Goal: Check status: Check status

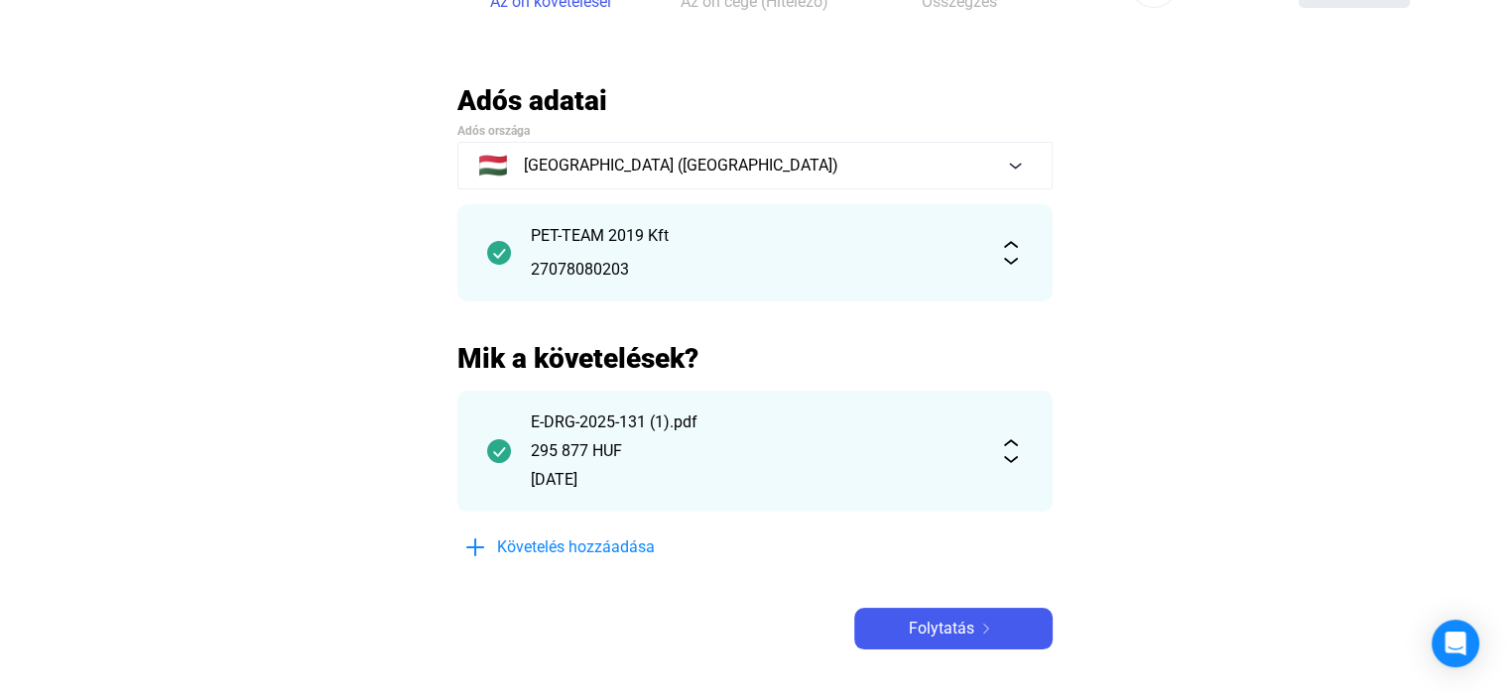
scroll to position [99, 0]
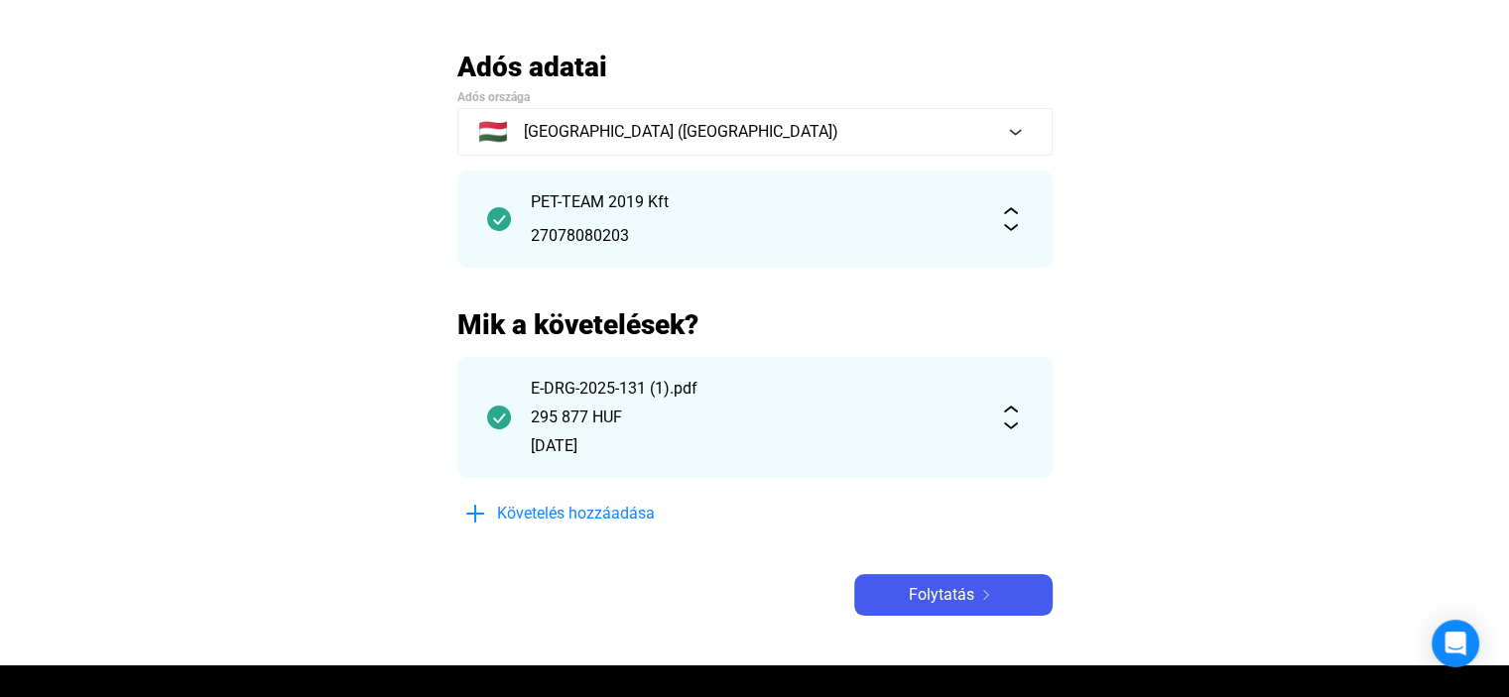
click at [1005, 421] on img at bounding box center [1011, 418] width 24 height 24
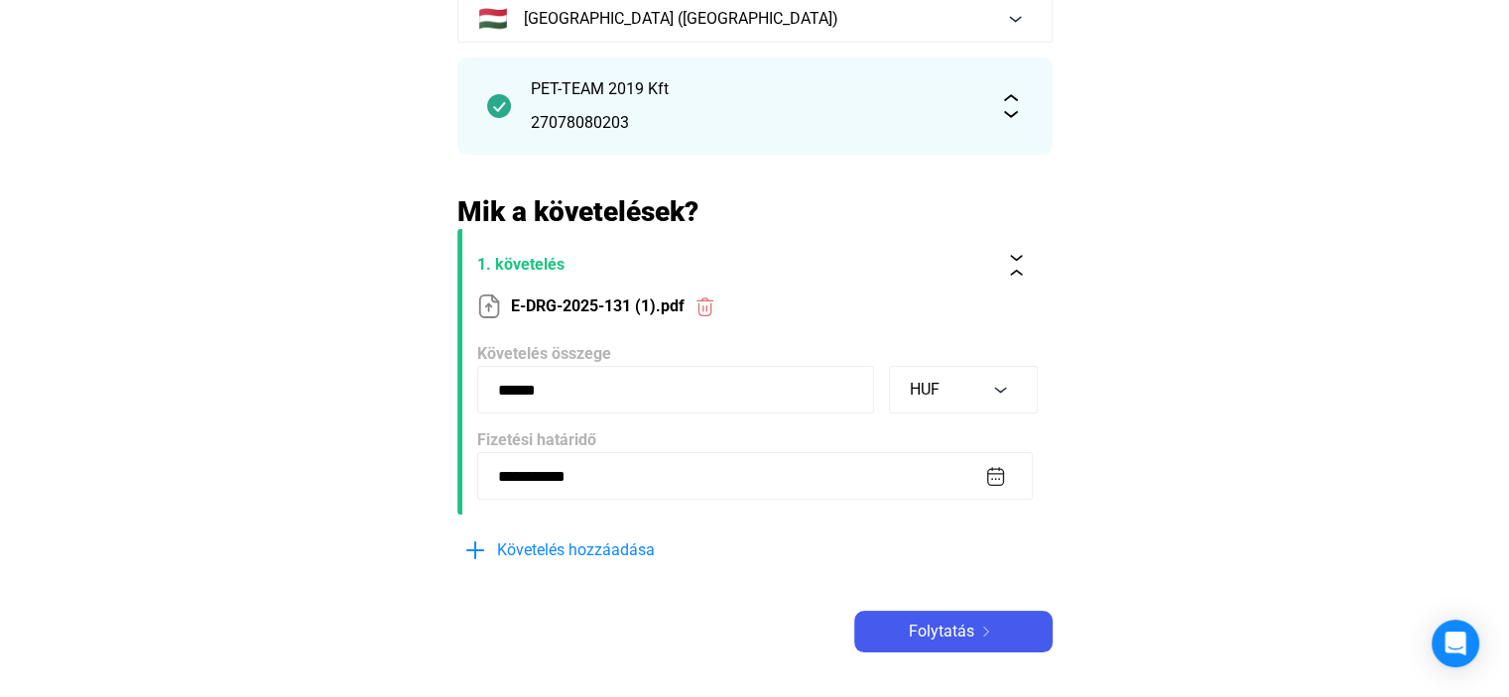
scroll to position [0, 0]
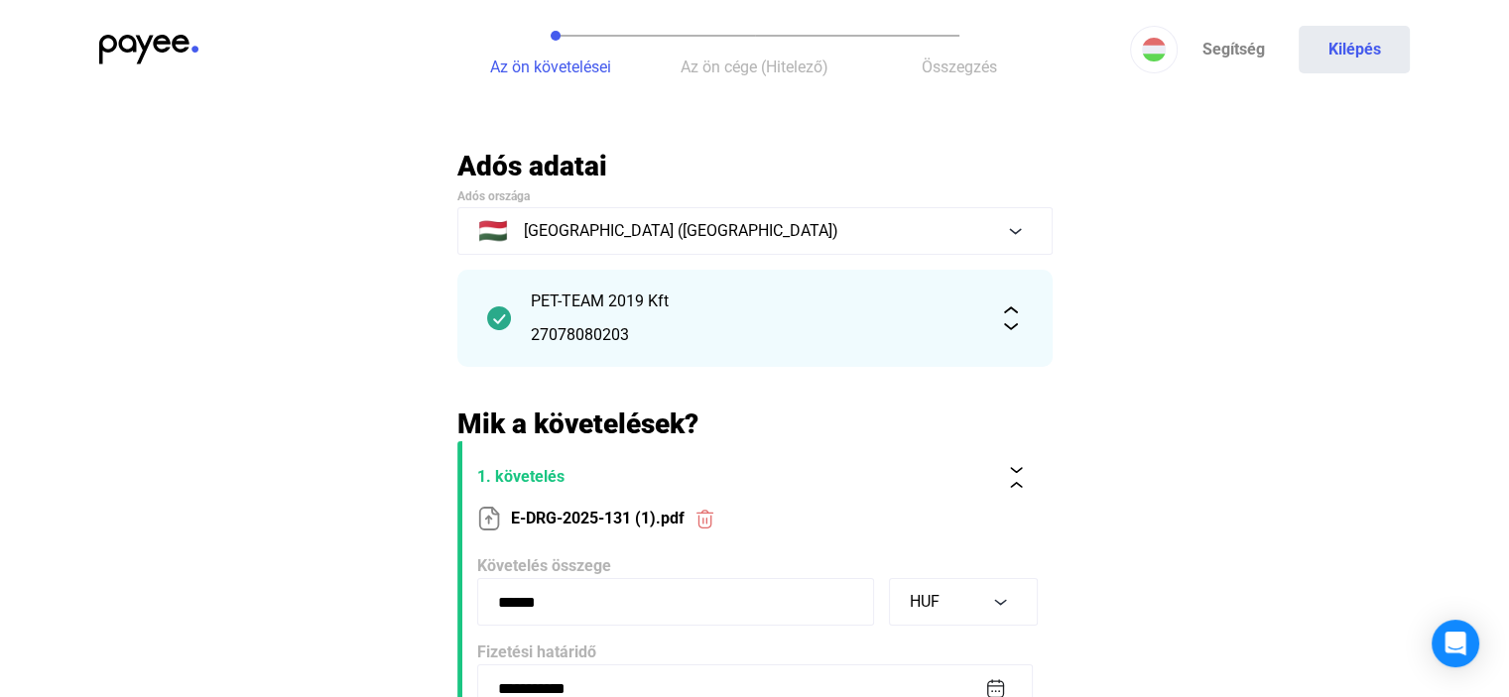
click at [135, 45] on img at bounding box center [148, 50] width 99 height 30
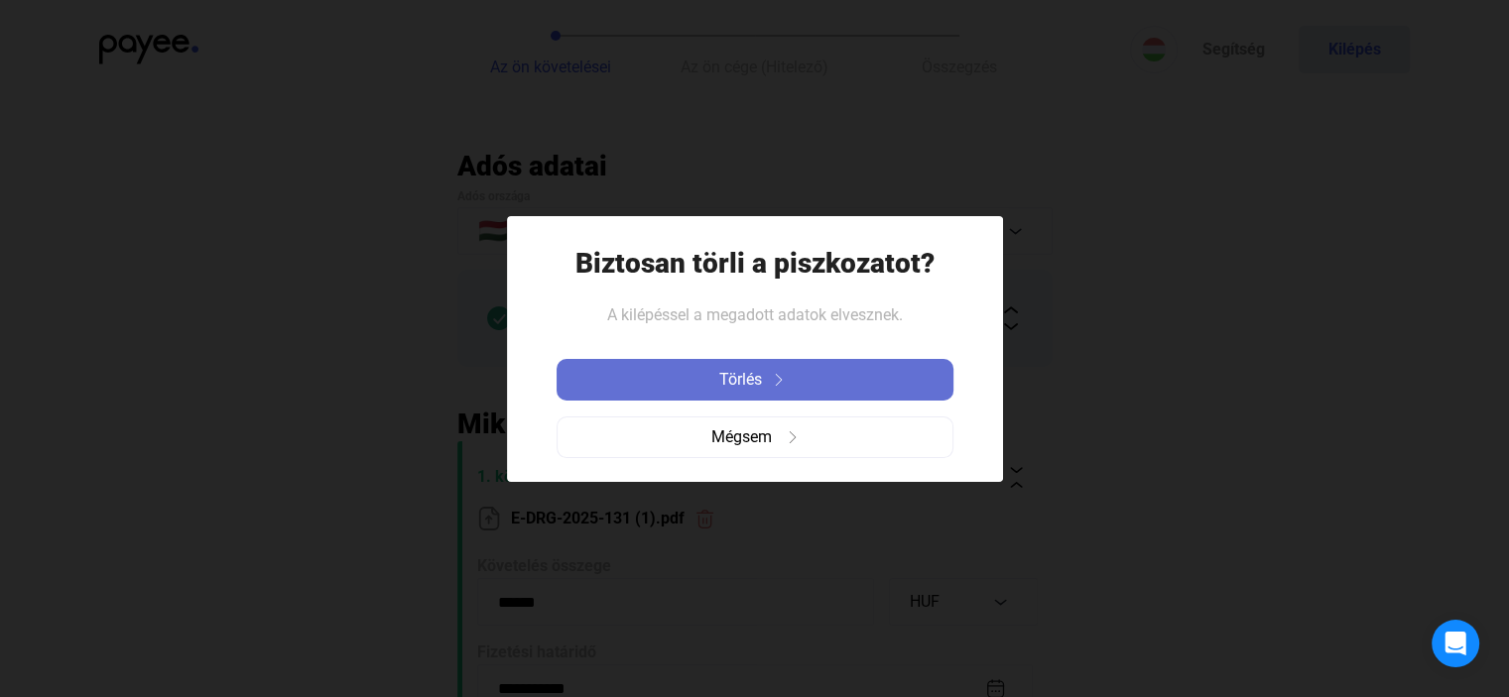
click at [742, 372] on span "Törlés" at bounding box center [740, 380] width 43 height 24
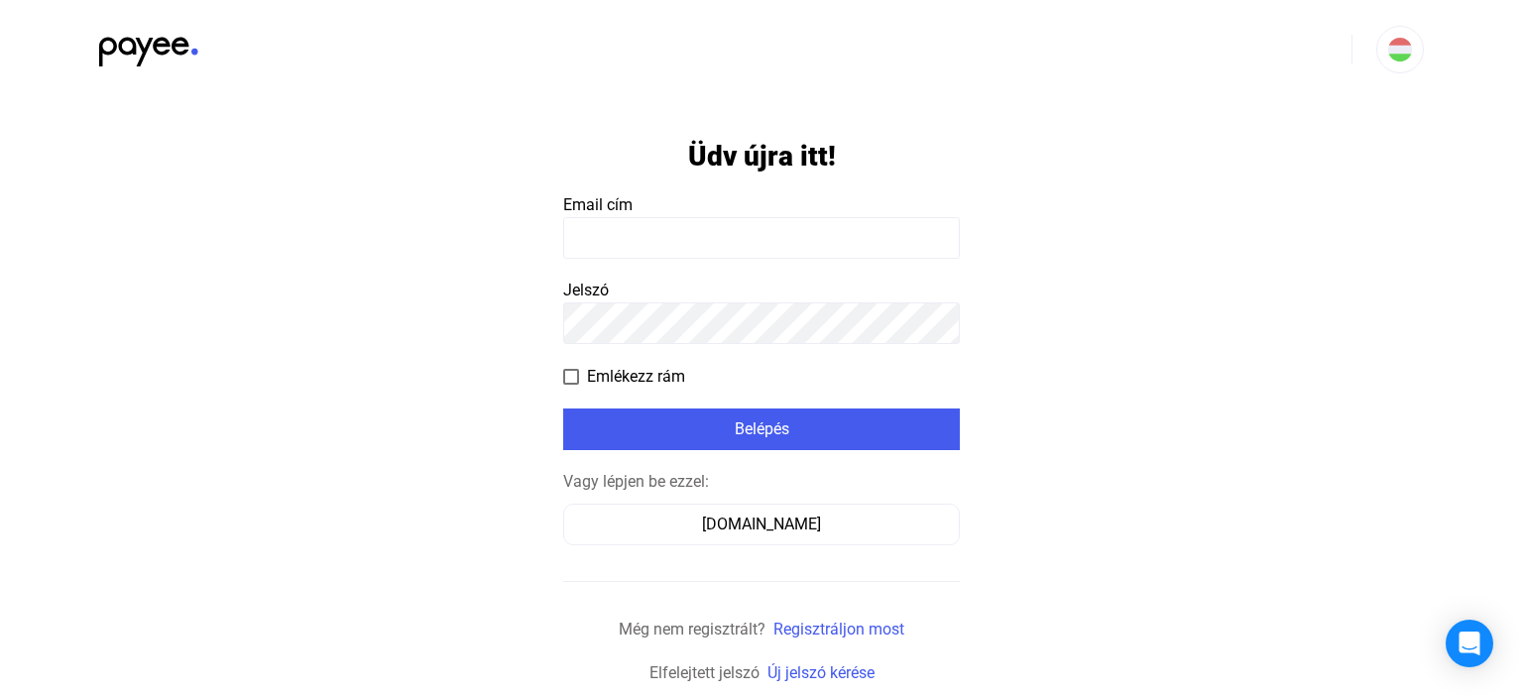
click at [594, 245] on input at bounding box center [761, 238] width 397 height 42
type input "**********"
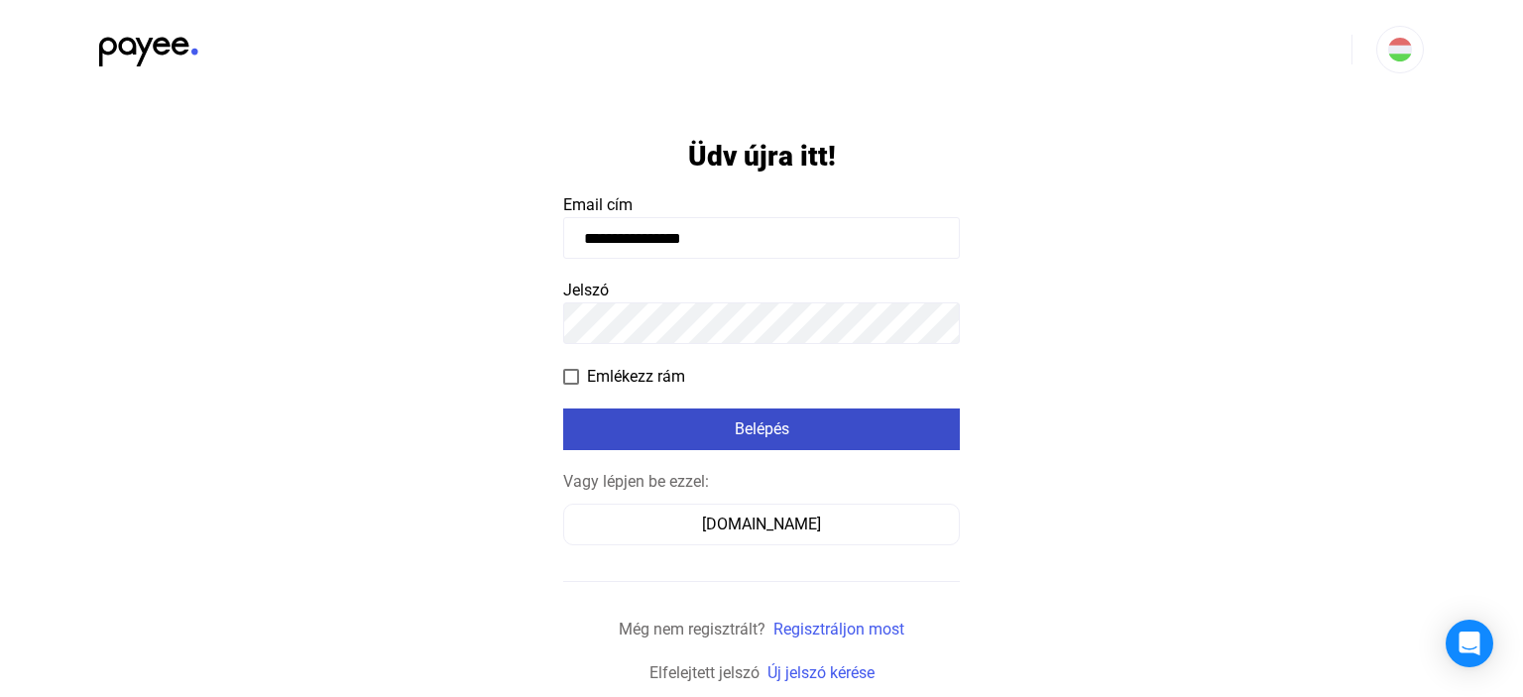
click at [628, 436] on div "Belépés" at bounding box center [761, 430] width 385 height 24
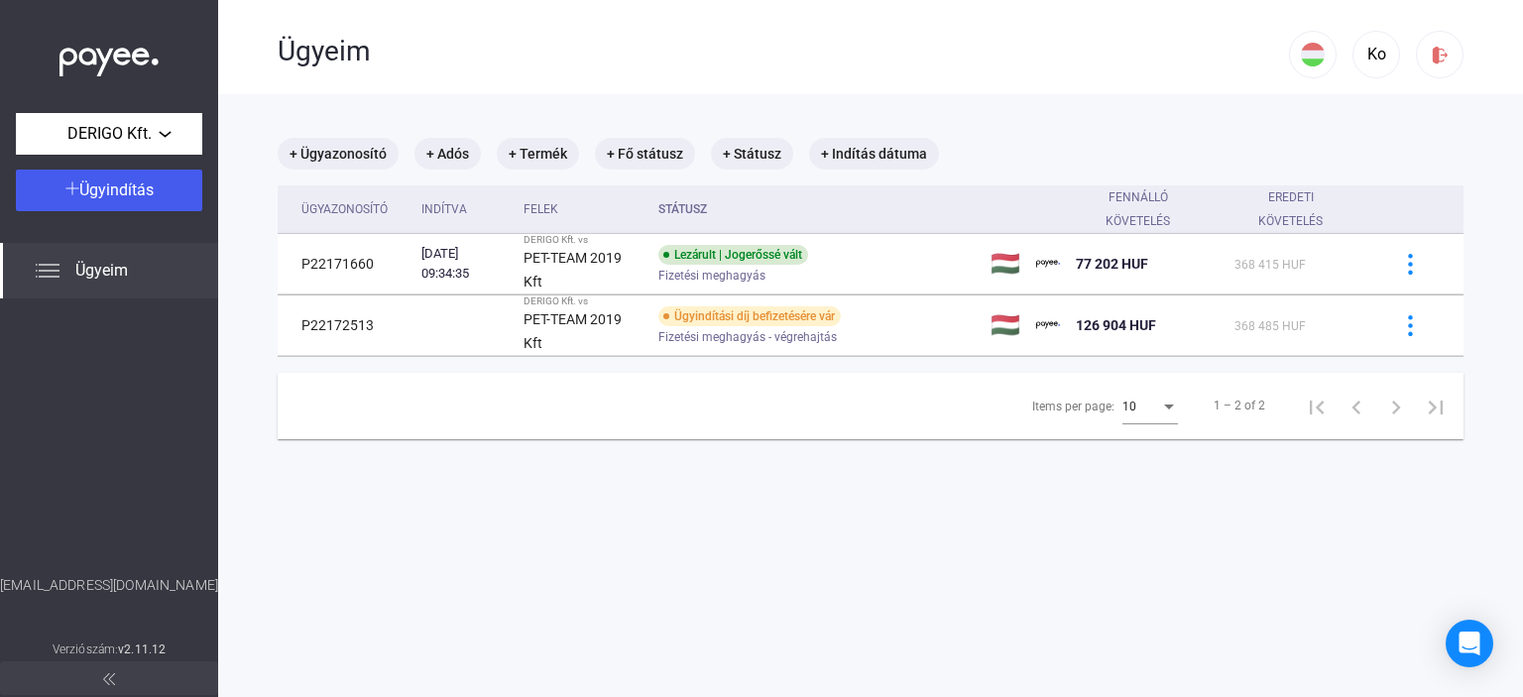
click at [48, 270] on img at bounding box center [48, 271] width 24 height 24
click at [182, 127] on div "DERIGO Kft." at bounding box center [109, 134] width 175 height 25
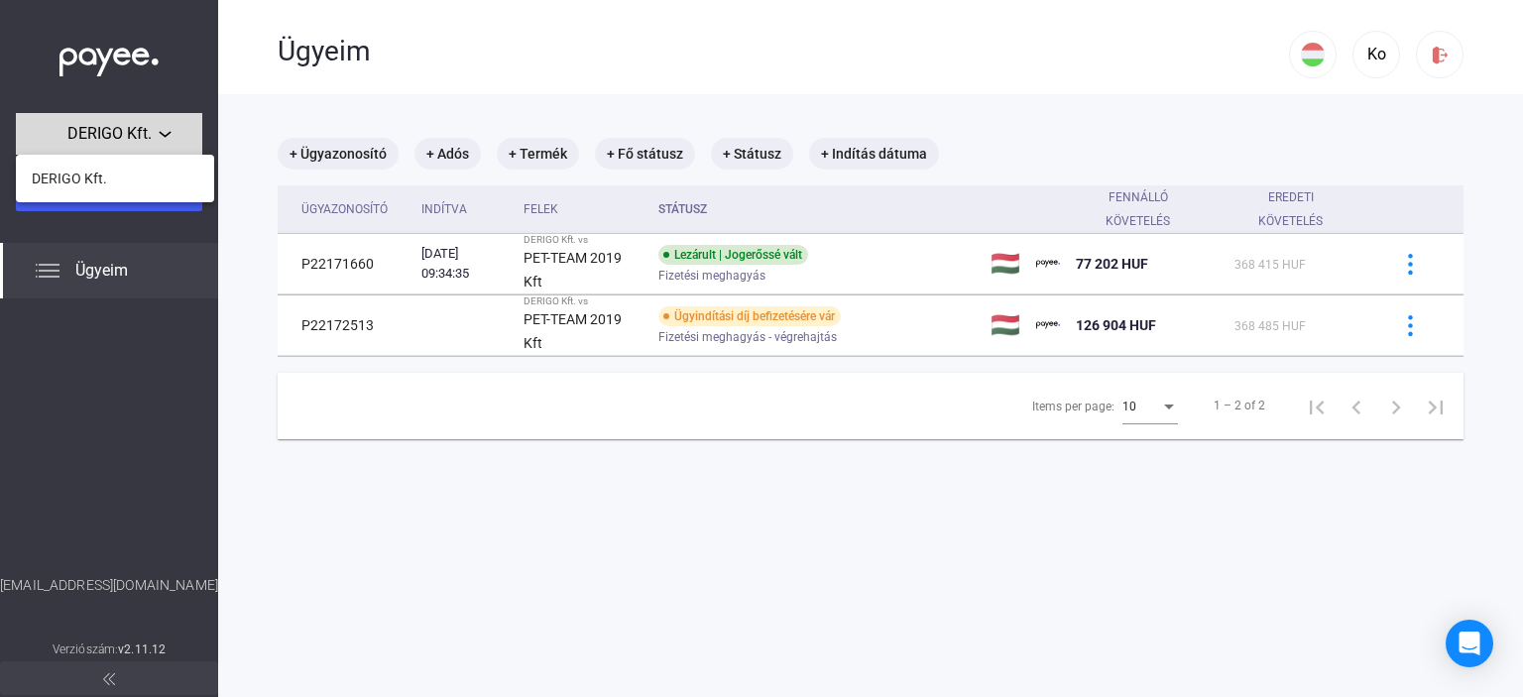
click at [182, 127] on div at bounding box center [761, 348] width 1523 height 697
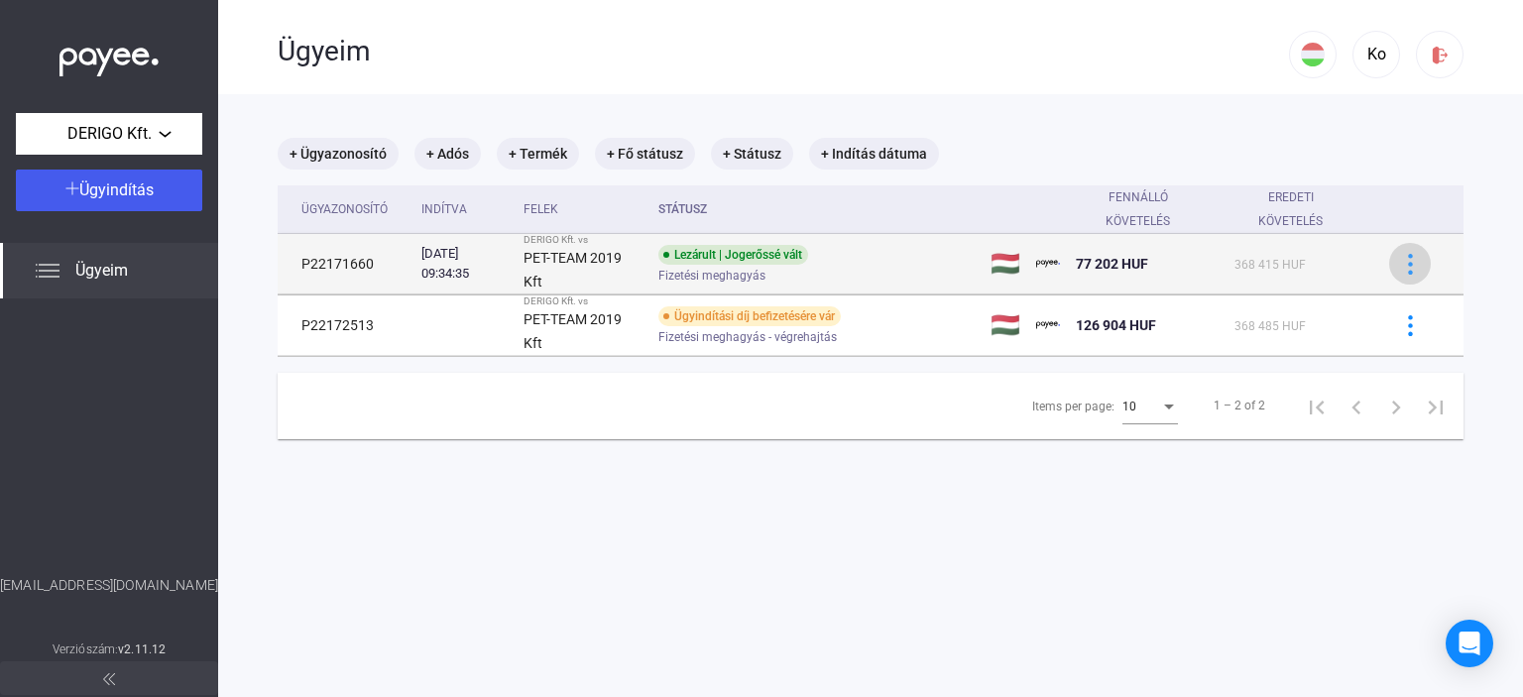
click at [1400, 260] on img at bounding box center [1410, 264] width 21 height 21
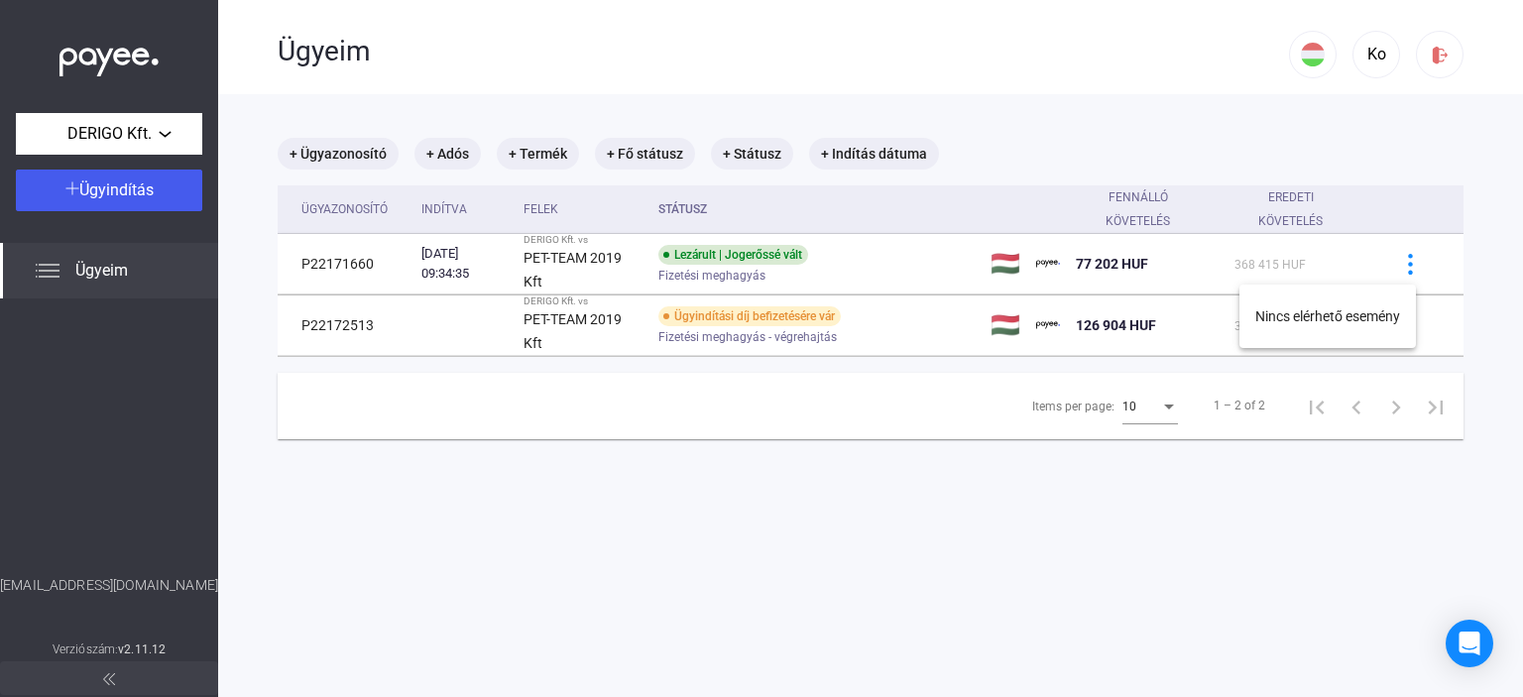
click at [877, 525] on div at bounding box center [761, 348] width 1523 height 697
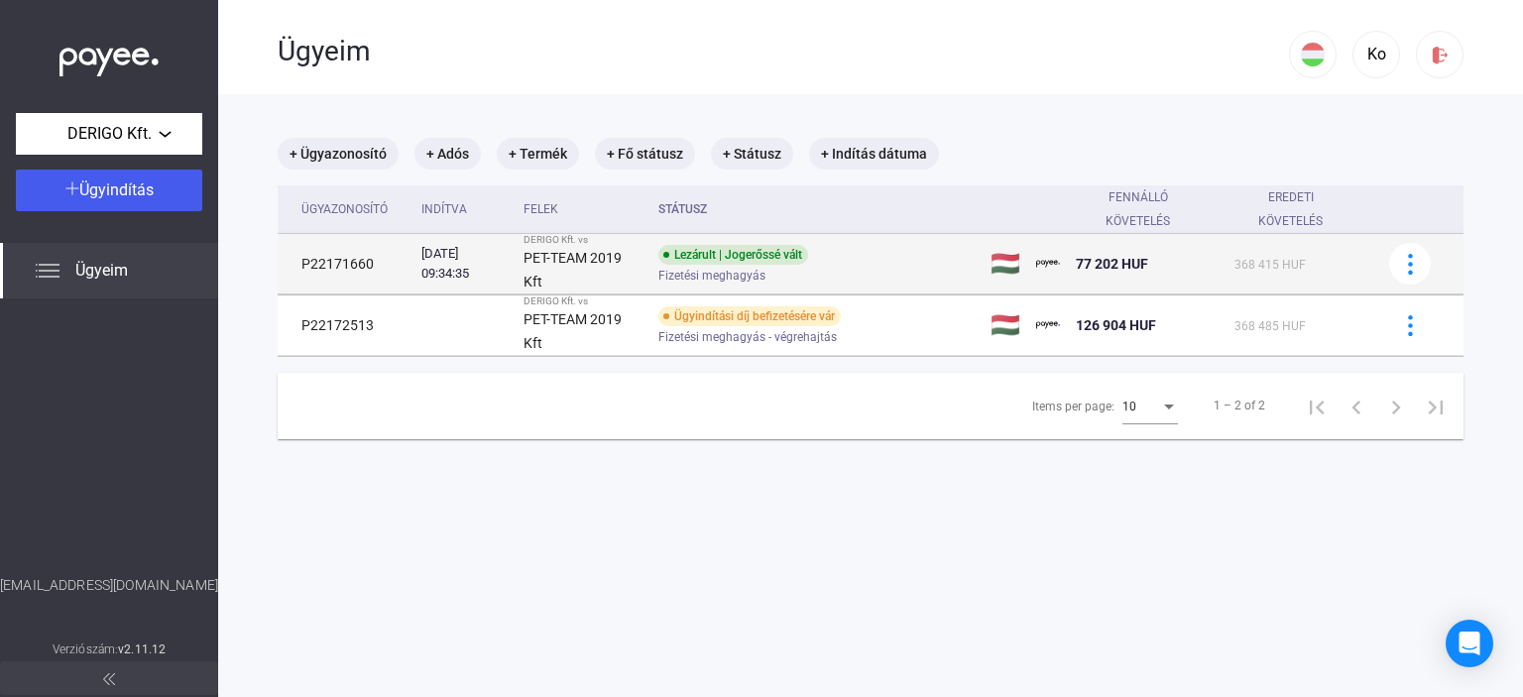
drag, startPoint x: 291, startPoint y: 269, endPoint x: 389, endPoint y: 261, distance: 98.5
click at [389, 261] on td "P22171660" at bounding box center [346, 264] width 136 height 60
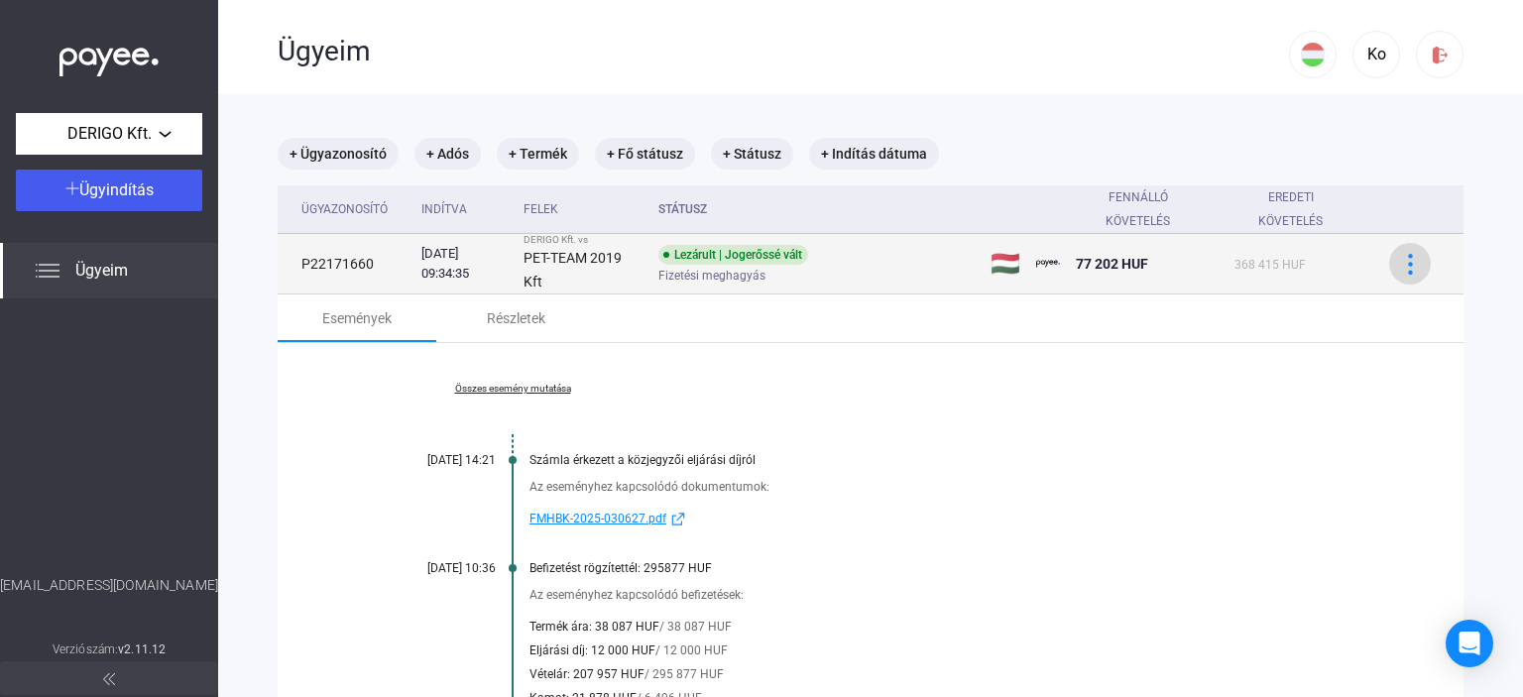
click at [1406, 265] on div at bounding box center [1410, 264] width 30 height 21
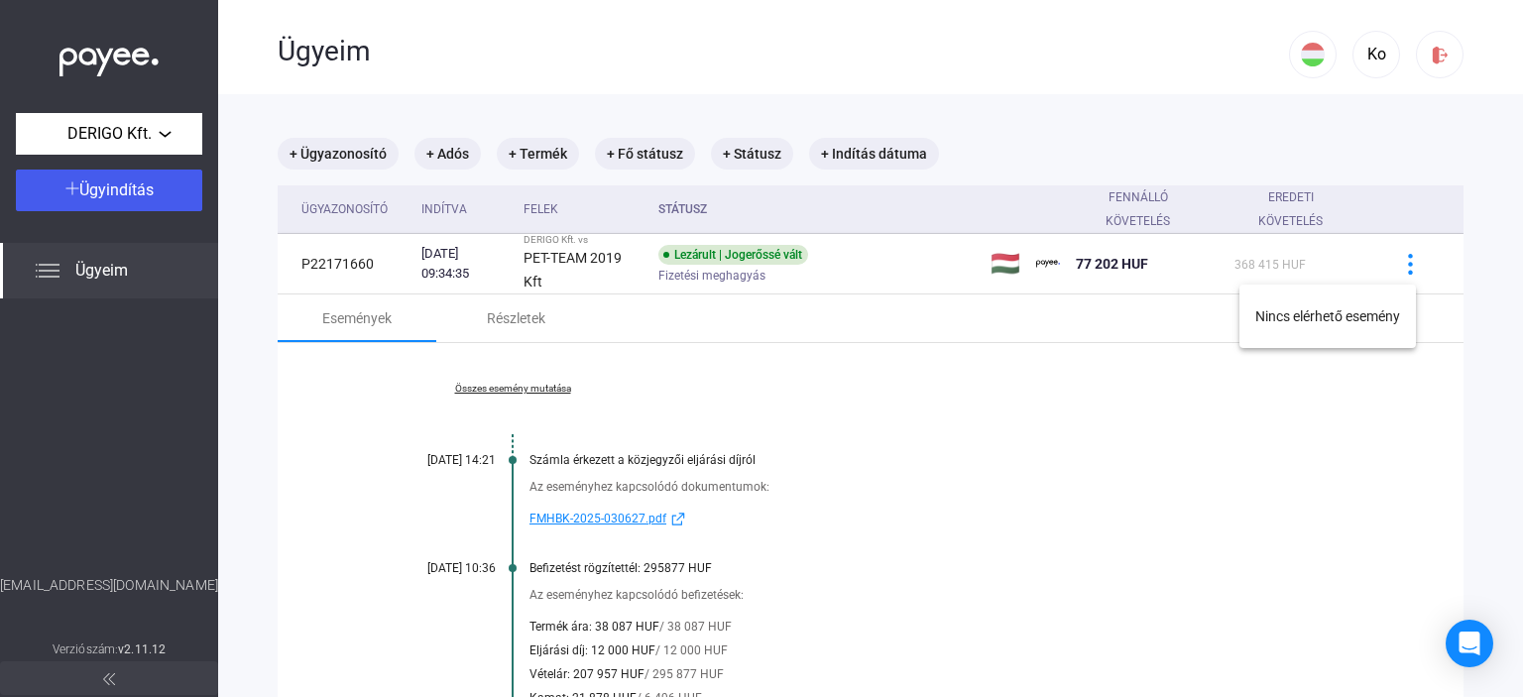
click at [848, 345] on div at bounding box center [761, 348] width 1523 height 697
